Goal: Find specific page/section

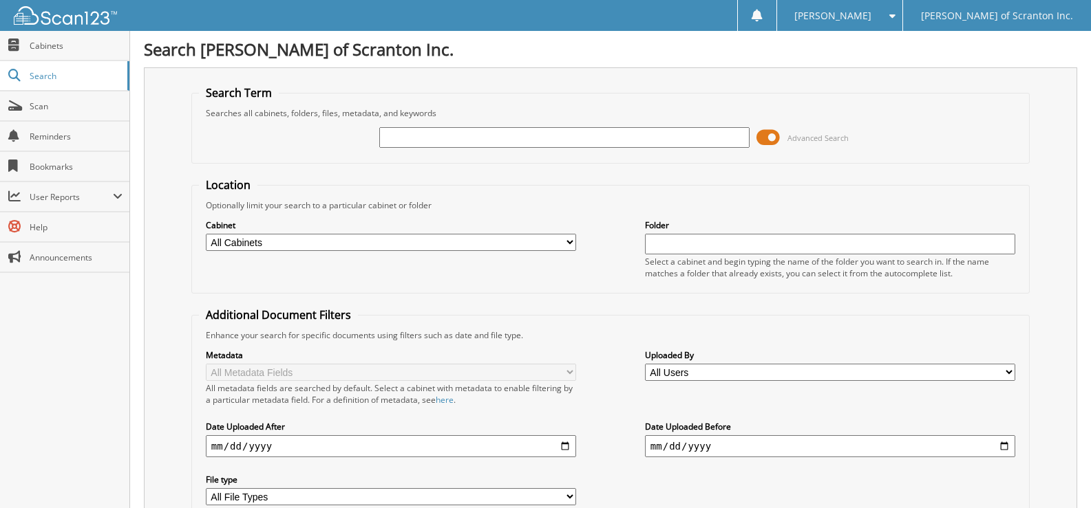
click at [430, 144] on input "text" at bounding box center [564, 137] width 370 height 21
type input "[PERSON_NAME]"
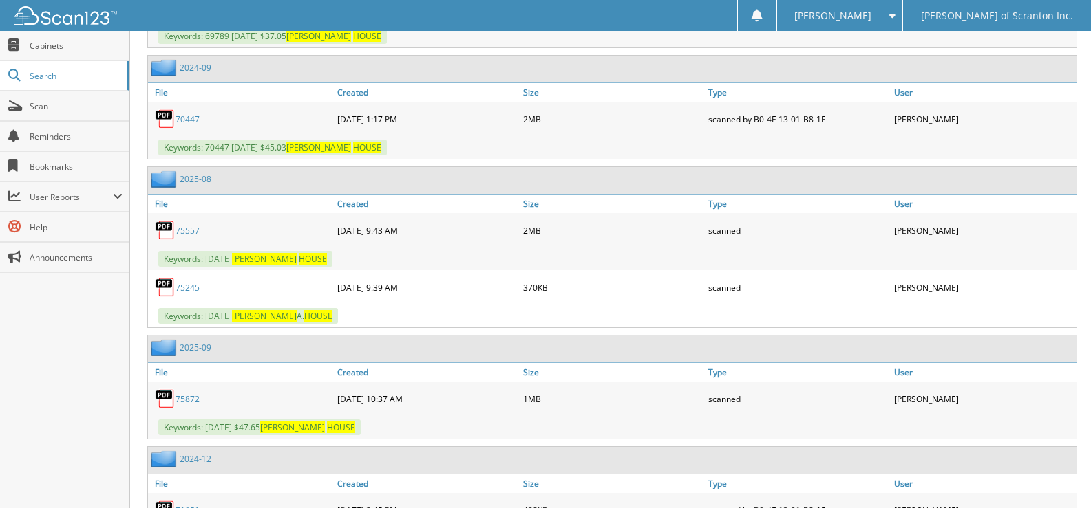
scroll to position [2706, 0]
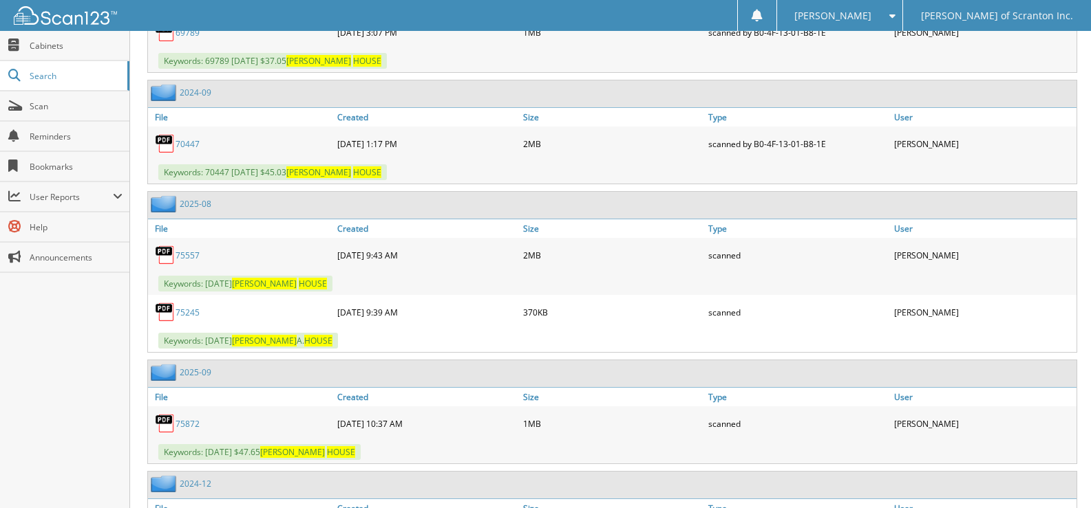
click at [192, 428] on link "75872" at bounding box center [187, 424] width 24 height 12
